Goal: Task Accomplishment & Management: Manage account settings

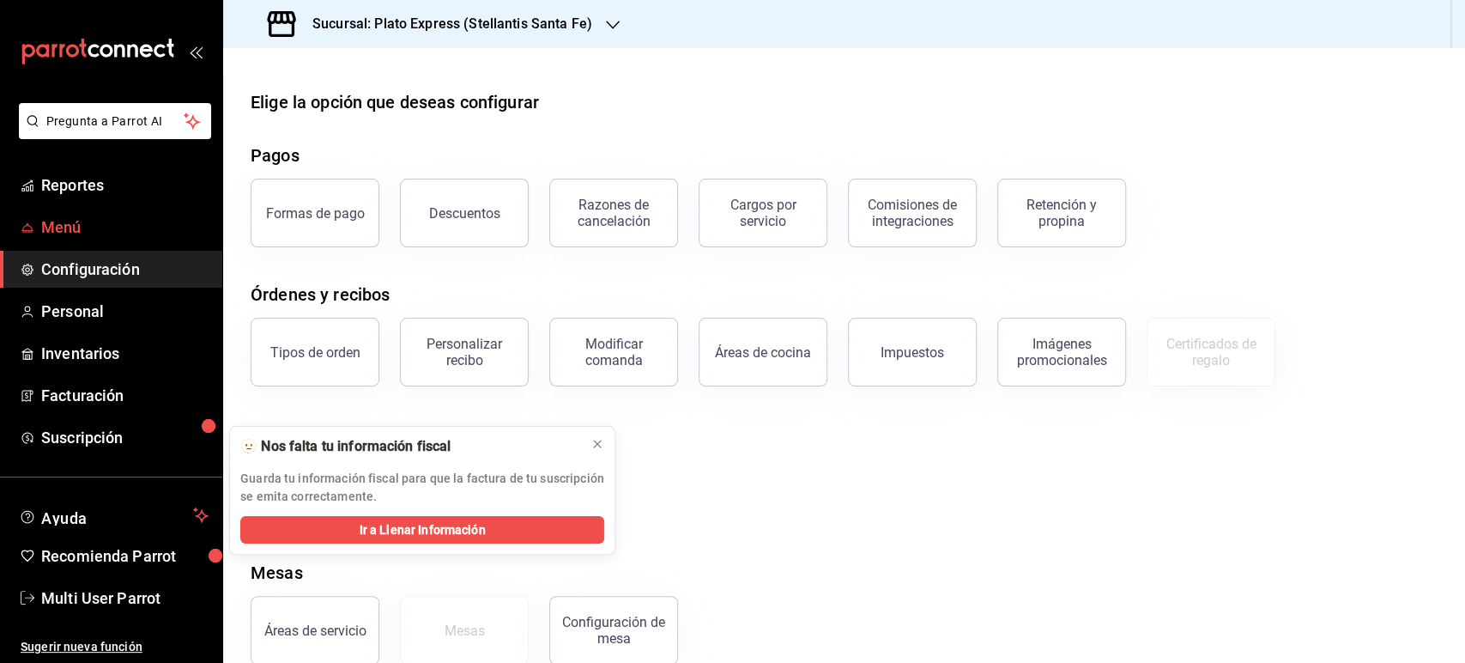
click at [64, 227] on span "Menú" at bounding box center [124, 226] width 167 height 23
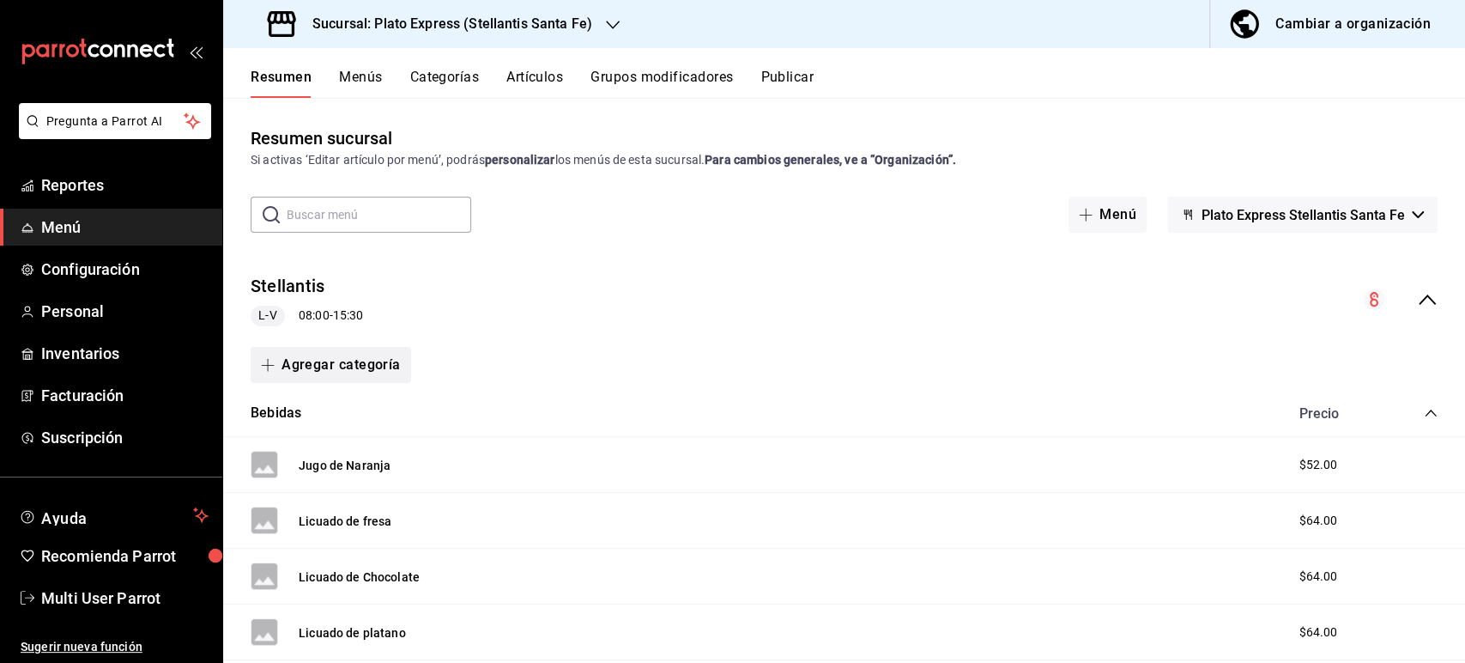
click at [345, 361] on button "Agregar categoría" at bounding box center [331, 365] width 161 height 36
click at [276, 313] on div at bounding box center [732, 331] width 1465 height 663
click at [268, 276] on button "Stellantis" at bounding box center [288, 286] width 74 height 25
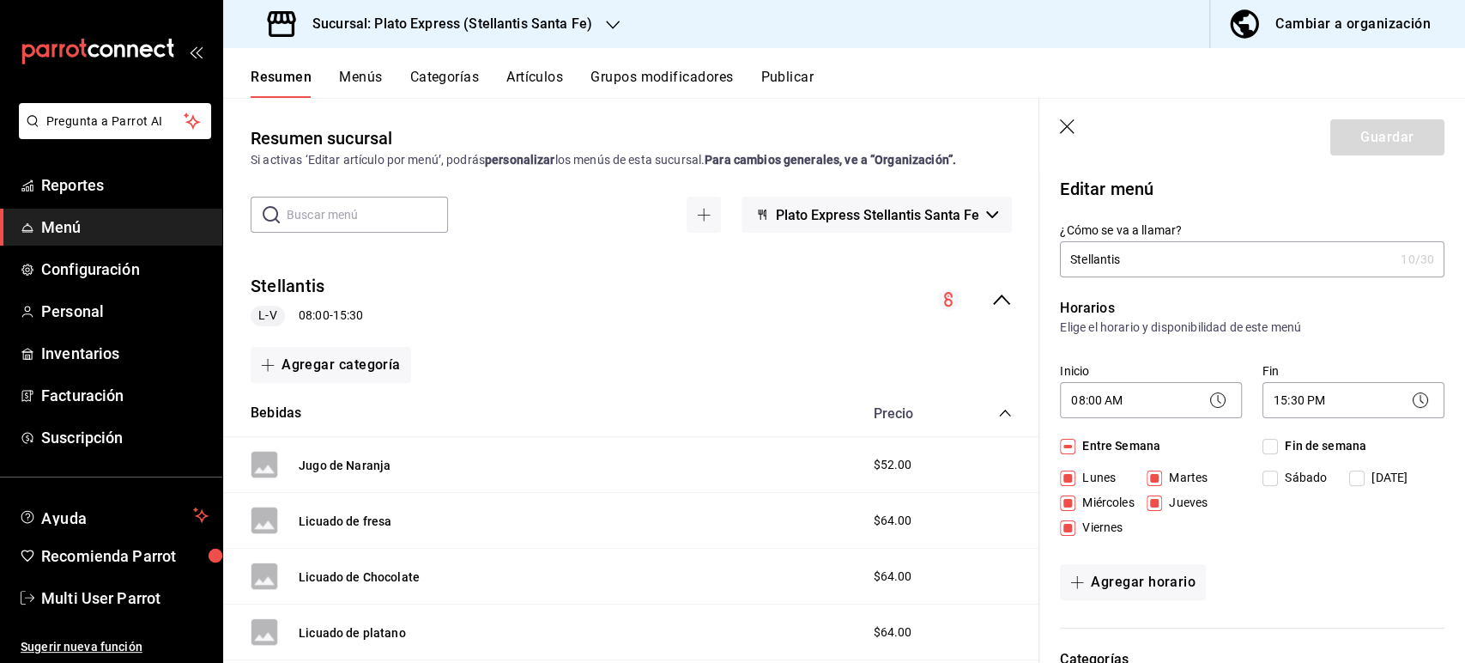
click at [1215, 406] on circle at bounding box center [1218, 400] width 15 height 15
click at [1212, 398] on icon at bounding box center [1218, 400] width 21 height 21
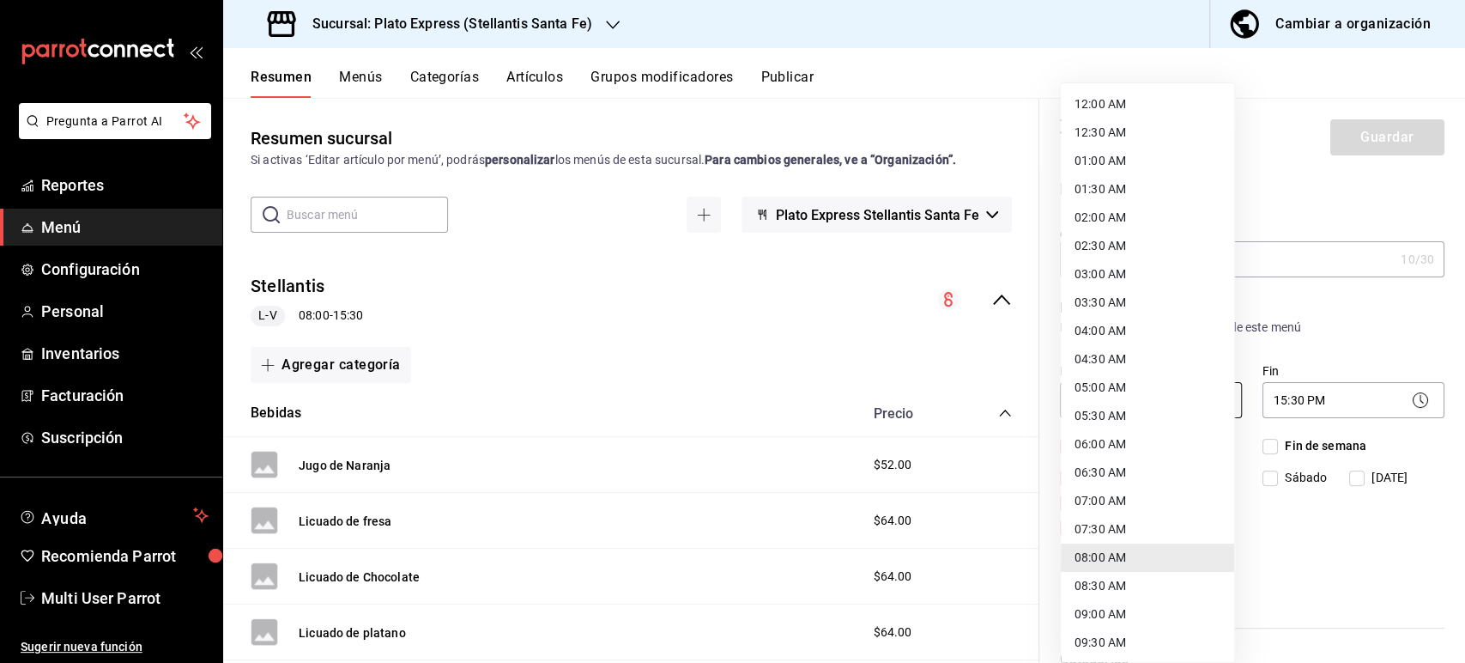
click at [1117, 394] on body "Pregunta a Parrot AI Reportes Menú Configuración Personal Inventarios Facturaci…" at bounding box center [732, 331] width 1465 height 663
click at [1118, 510] on li "07:00 AM" at bounding box center [1147, 501] width 173 height 28
type input "07:00"
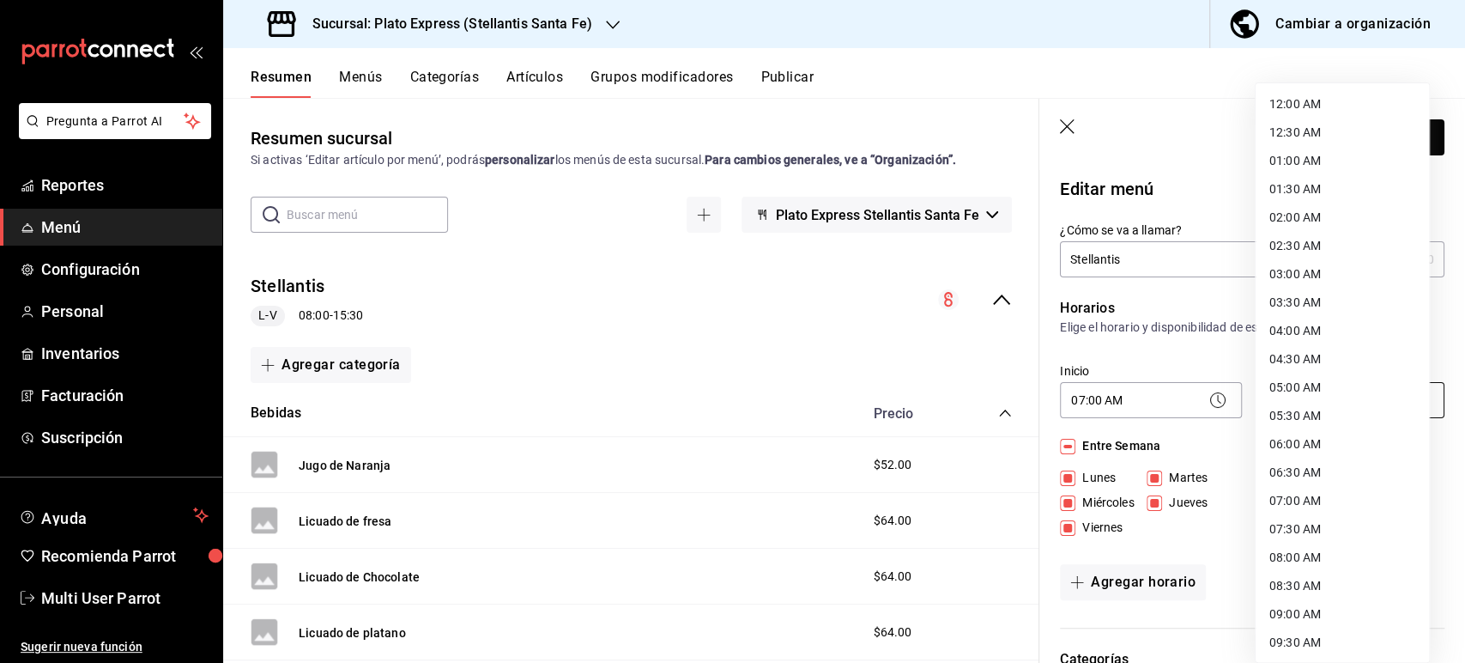
click at [1300, 397] on body "Pregunta a Parrot AI Reportes Menú Configuración Personal Inventarios Facturaci…" at bounding box center [732, 331] width 1465 height 663
click at [1290, 306] on li "17:00 PM" at bounding box center [1342, 305] width 173 height 28
type input "17:00"
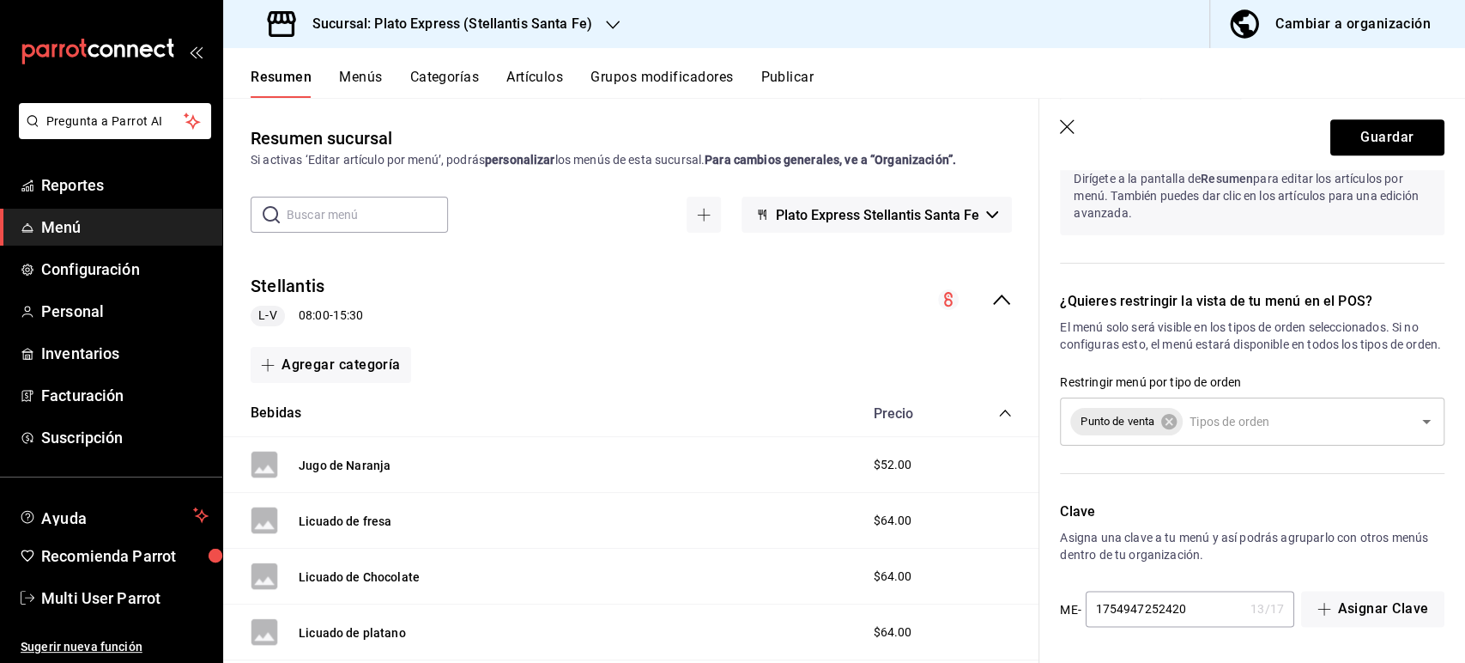
scroll to position [1187, 0]
click at [1350, 139] on button "Guardar" at bounding box center [1387, 137] width 114 height 36
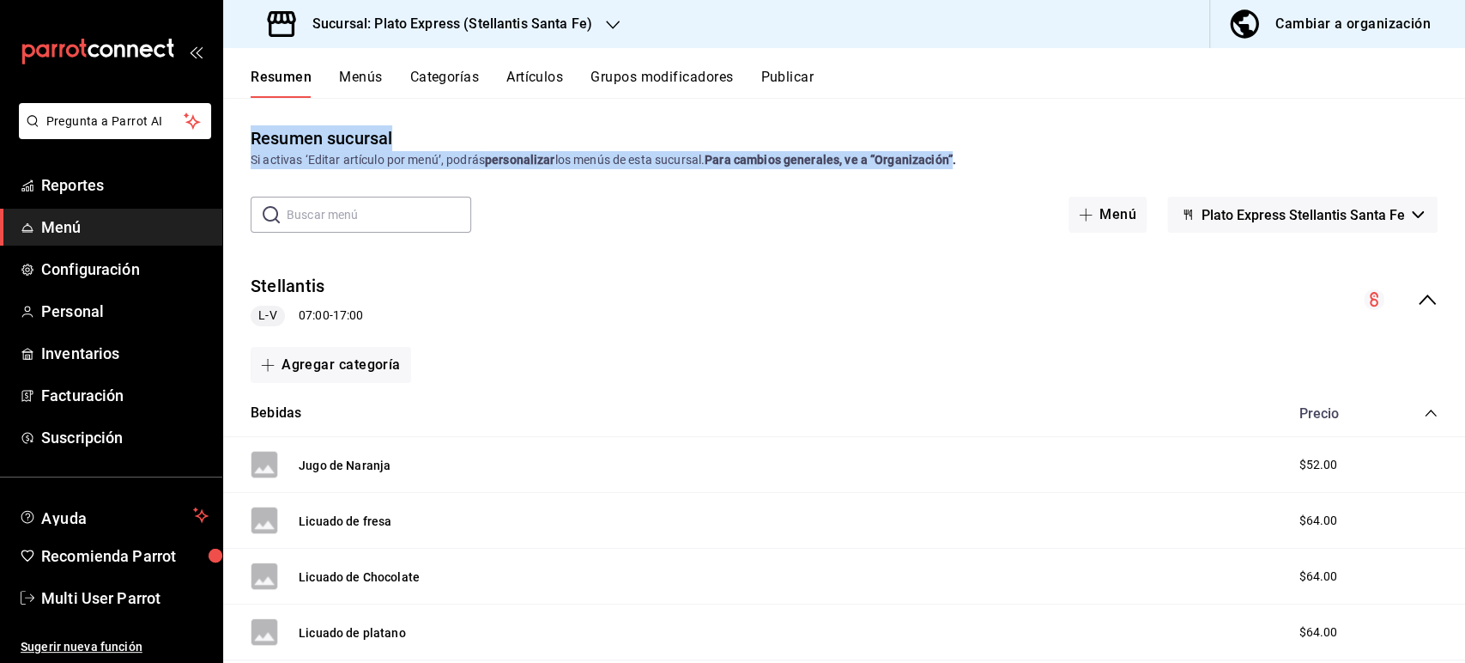
drag, startPoint x: 959, startPoint y: 159, endPoint x: 233, endPoint y: 124, distance: 727.0
click at [233, 125] on div "Resumen sucursal Si activas ‘Editar artículo por menú’, podrás personalizar los…" at bounding box center [844, 147] width 1242 height 44
click at [571, 123] on div "Resumen sucursal Si activas ‘Editar artículo por menú’, podrás personalizar los…" at bounding box center [844, 380] width 1242 height 564
